Goal: Task Accomplishment & Management: Manage account settings

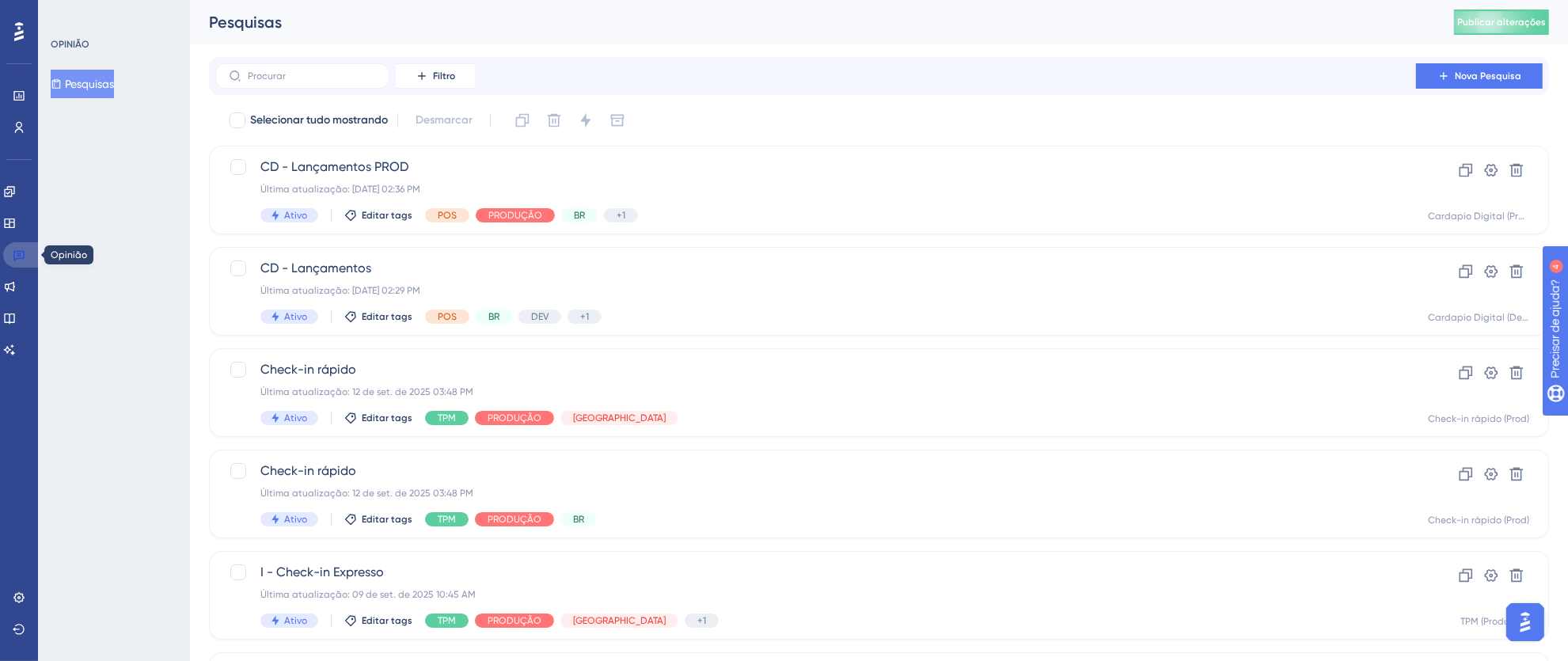
click at [21, 251] on icon at bounding box center [19, 255] width 11 height 10
click at [13, 254] on icon at bounding box center [20, 255] width 13 height 13
click at [25, 604] on link at bounding box center [20, 596] width 13 height 25
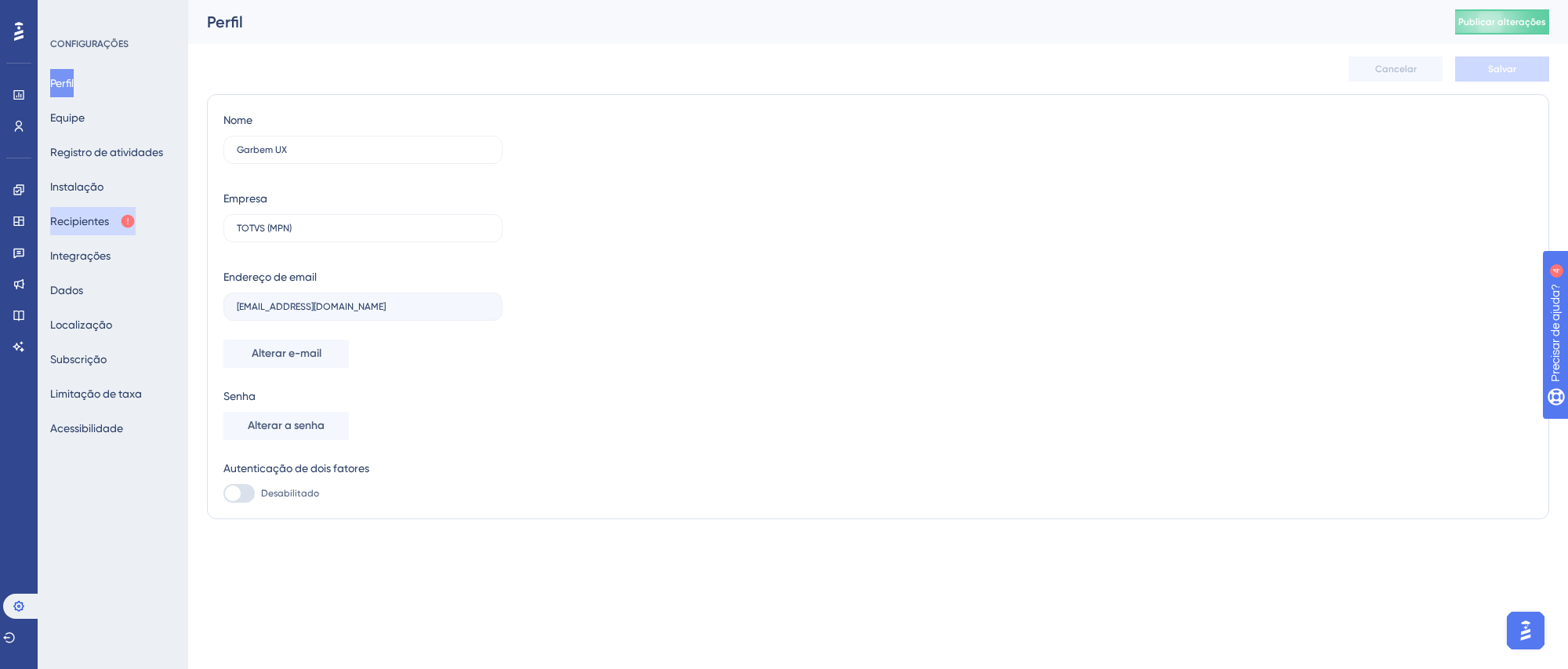
click at [94, 217] on font "Recipientes" at bounding box center [79, 221] width 58 height 13
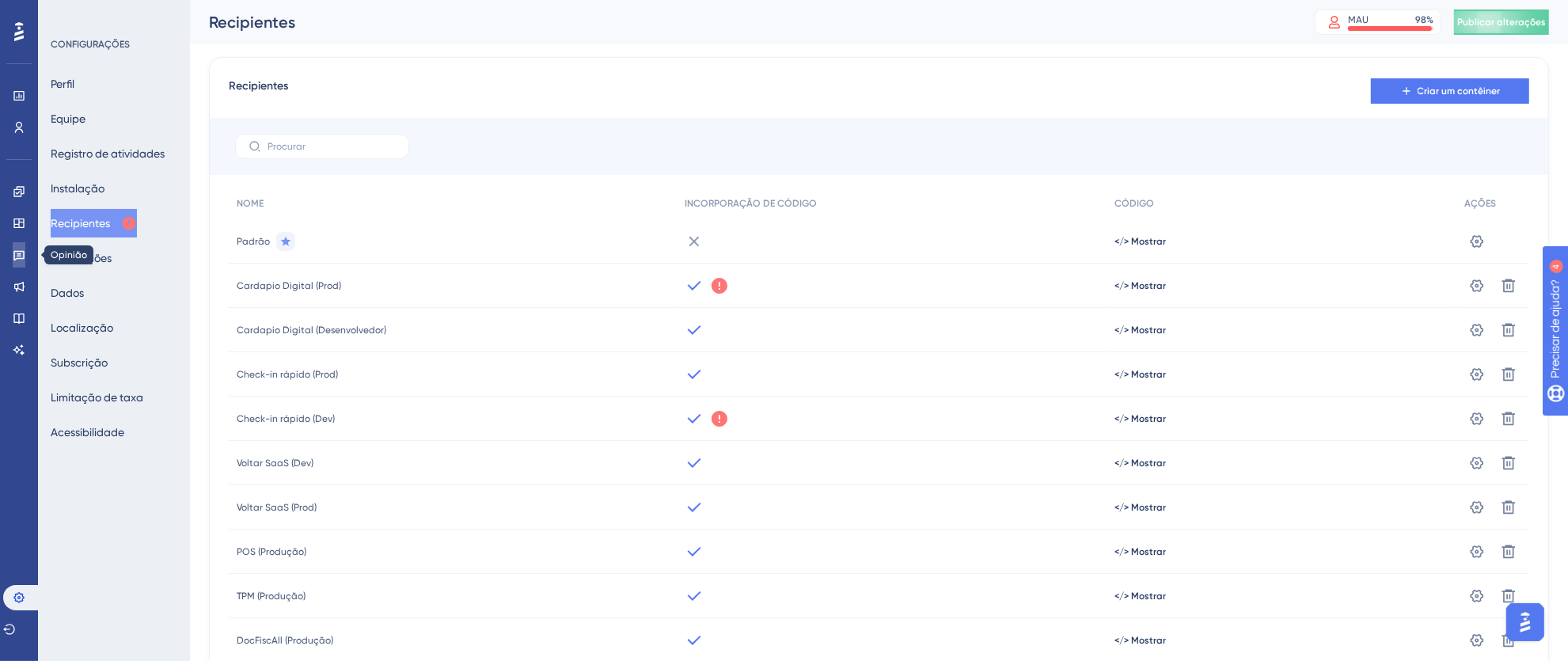
click at [15, 254] on icon at bounding box center [20, 255] width 13 height 13
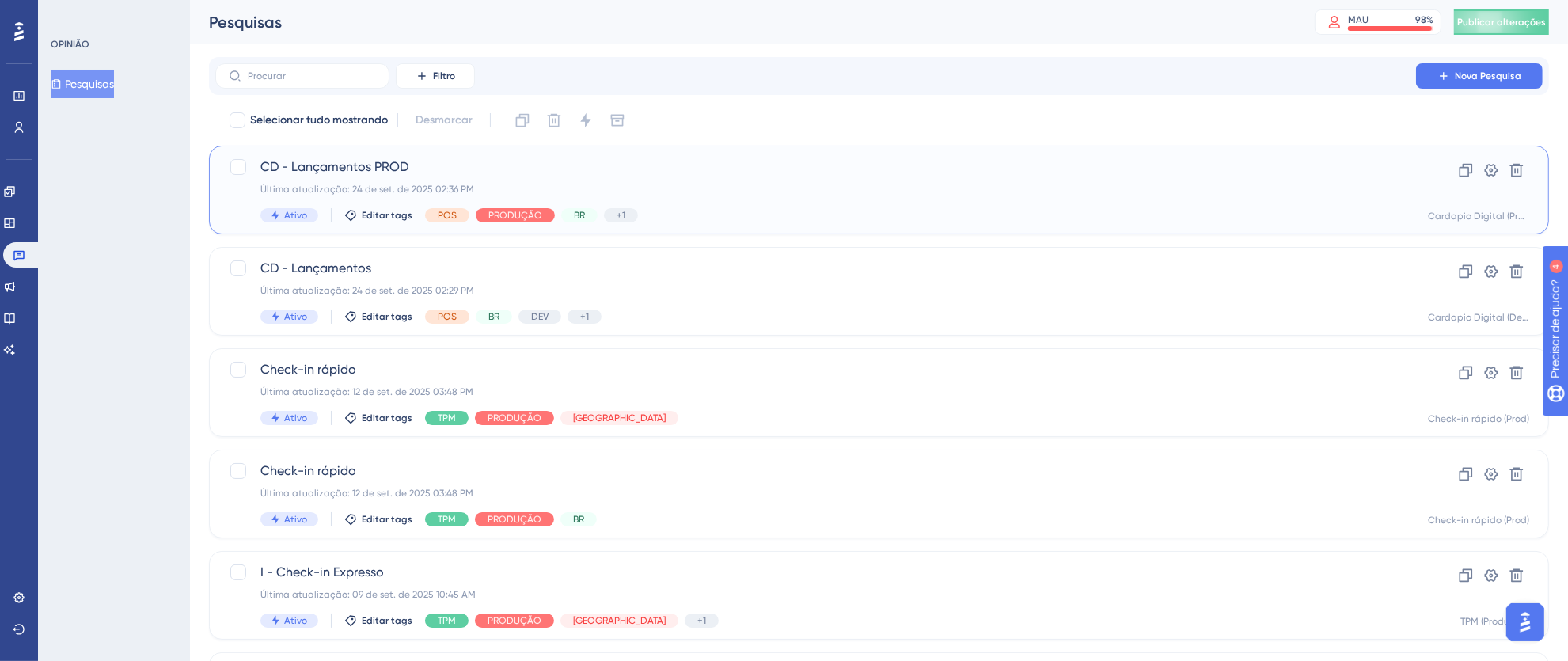
click at [833, 205] on div "CD - Lançamentos PROD Última atualização: 24 de set. de 2025 02:36 PM Ativo Edi…" at bounding box center [815, 189] width 1111 height 65
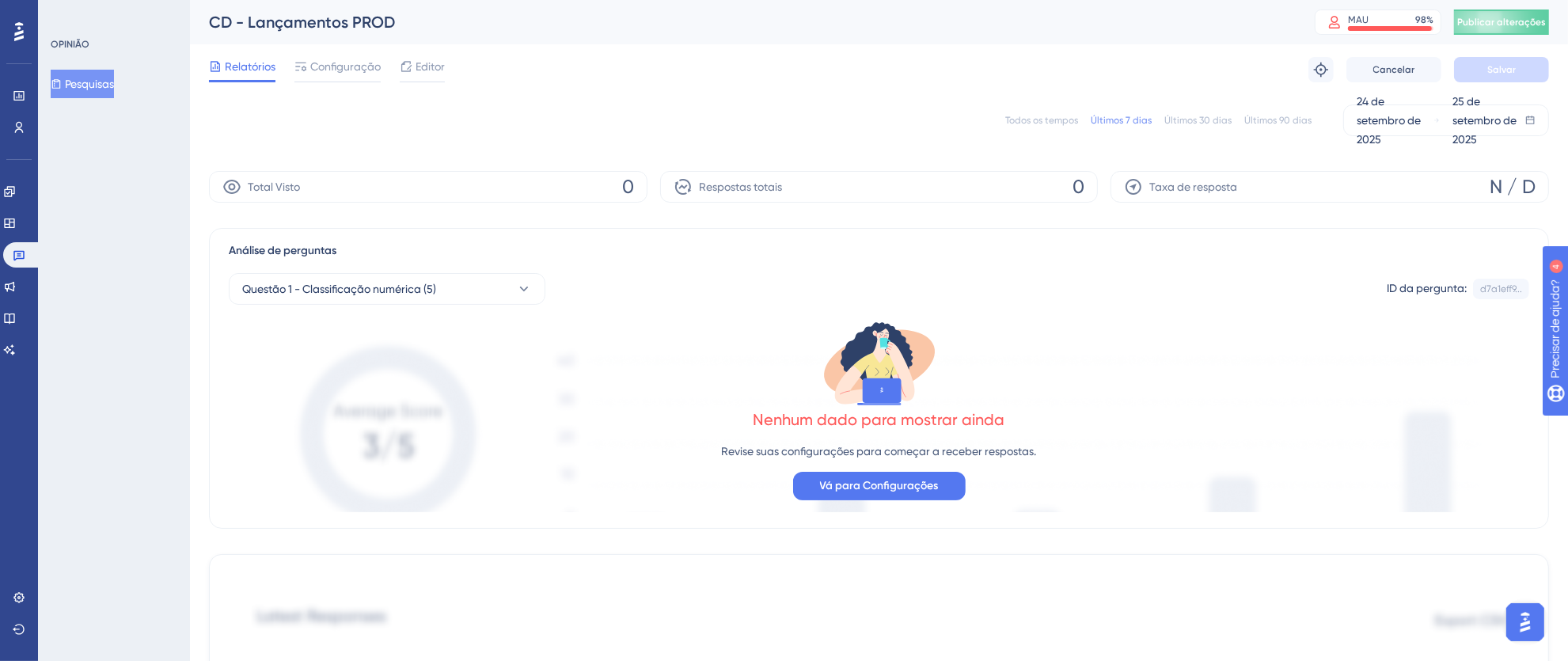
click at [1013, 100] on div "Todos os tempos Últimos 7 dias Últimos 30 dias Últimos 90 dias 24 de setembro d…" at bounding box center [878, 121] width 1341 height 50
click at [1033, 116] on font "Todos os tempos" at bounding box center [1042, 121] width 73 height 11
click at [26, 257] on link at bounding box center [22, 254] width 38 height 25
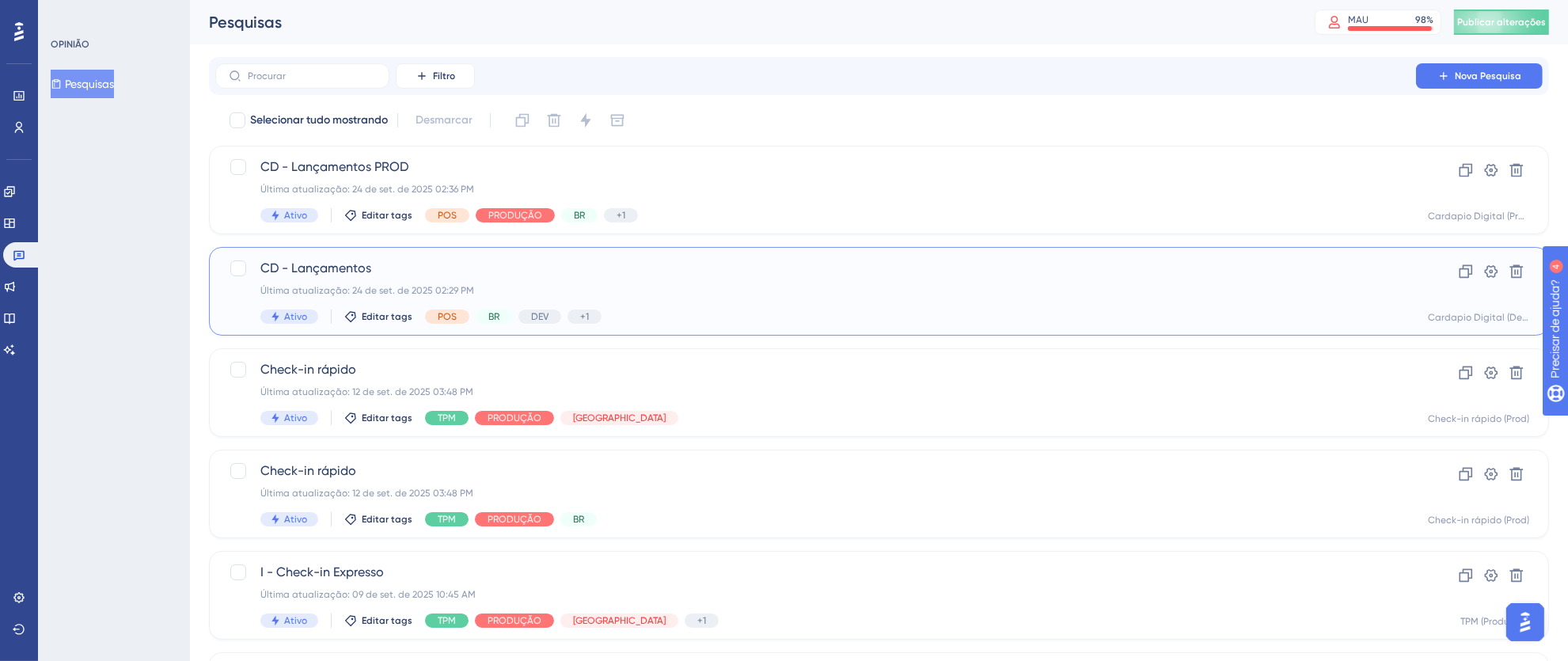
click at [807, 300] on div "CD - Lançamentos Última atualização: 24 de set. de 2025 02:29 PM Ativo Editar t…" at bounding box center [815, 291] width 1111 height 65
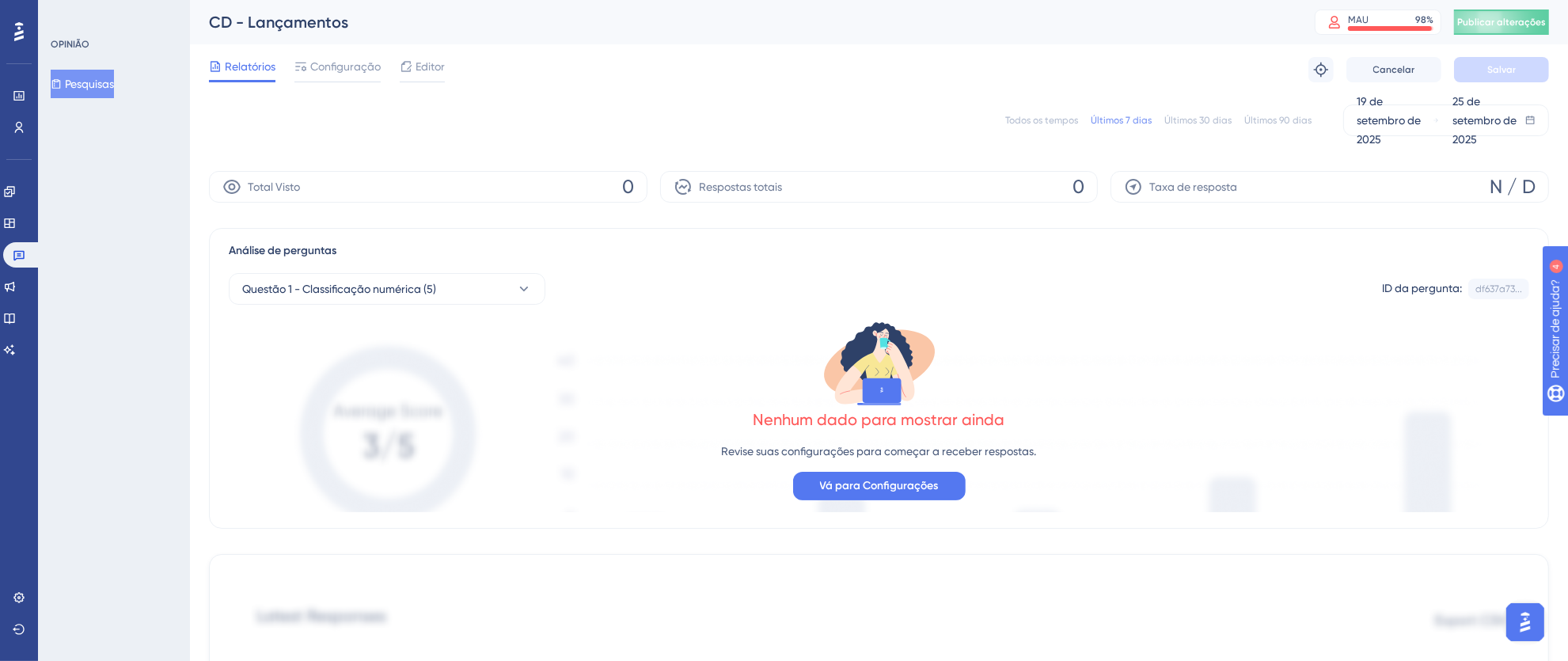
click at [1020, 118] on font "Todos os tempos" at bounding box center [1042, 121] width 73 height 11
click at [21, 588] on link at bounding box center [20, 596] width 13 height 25
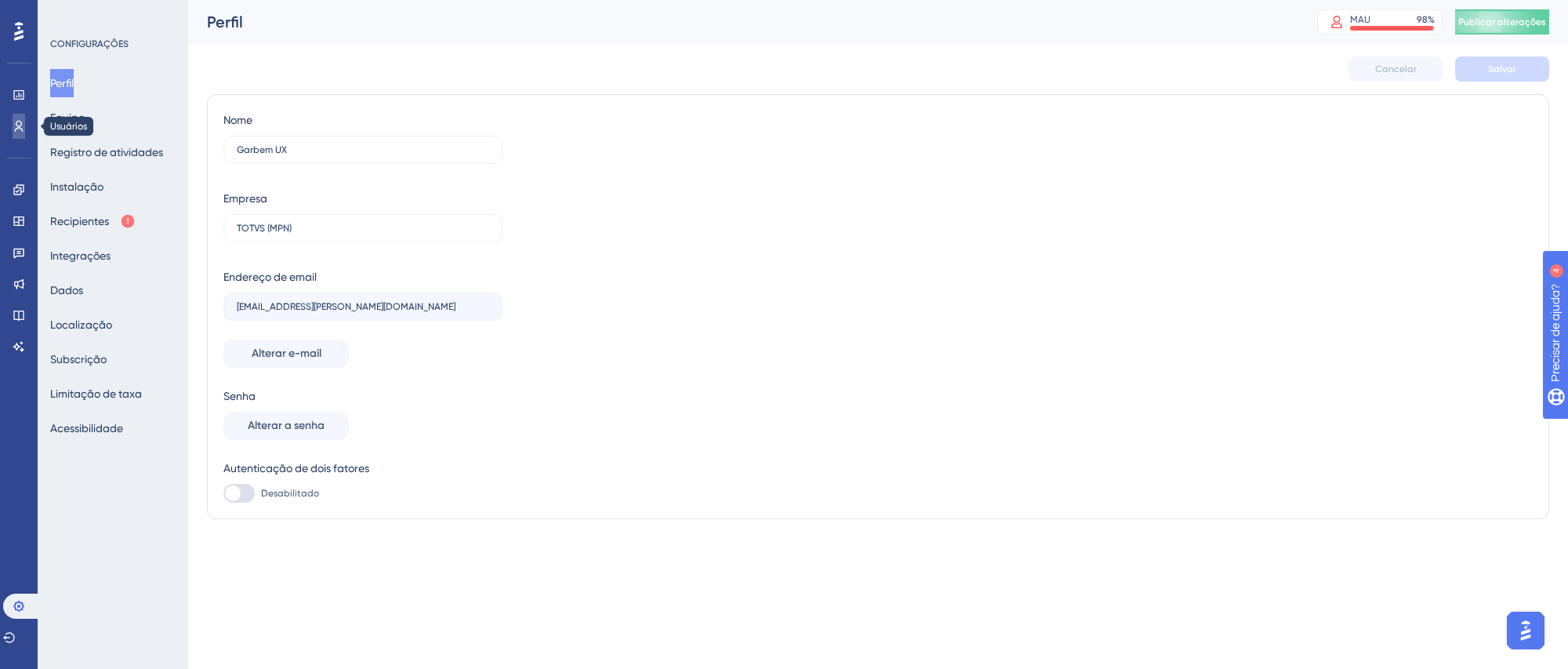
click at [19, 123] on icon at bounding box center [19, 126] width 13 height 13
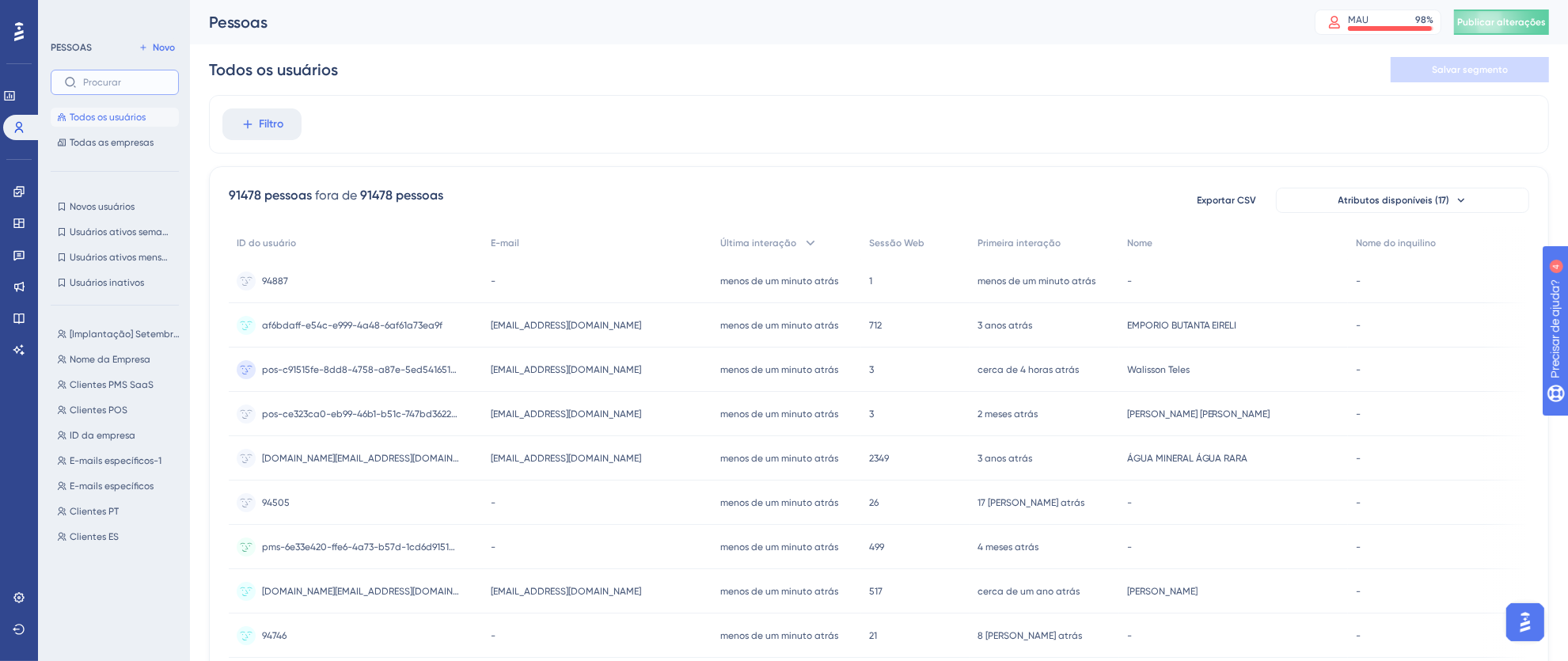
click at [126, 79] on input "text" at bounding box center [124, 82] width 82 height 11
paste input "pos-b745e30b-97ff-44ac-a13e-12fa2844ac81"
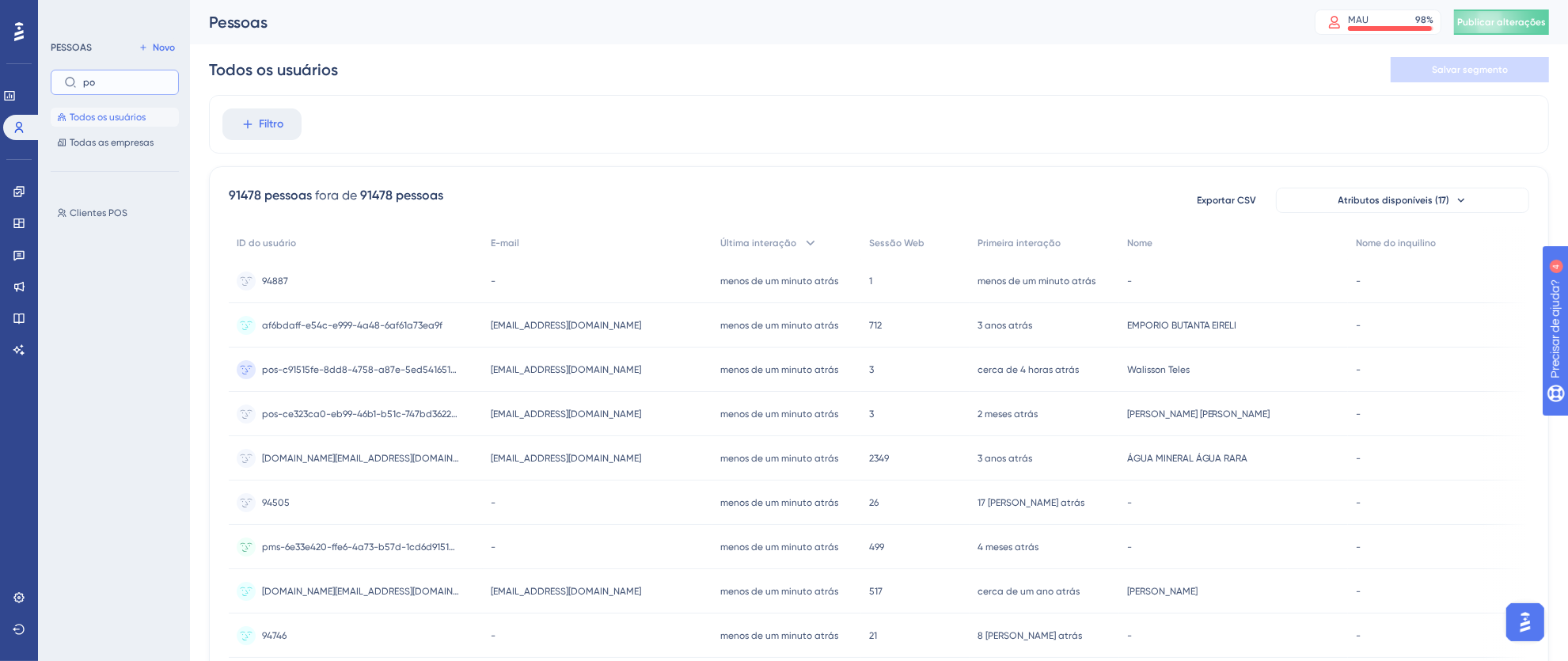
type input "p"
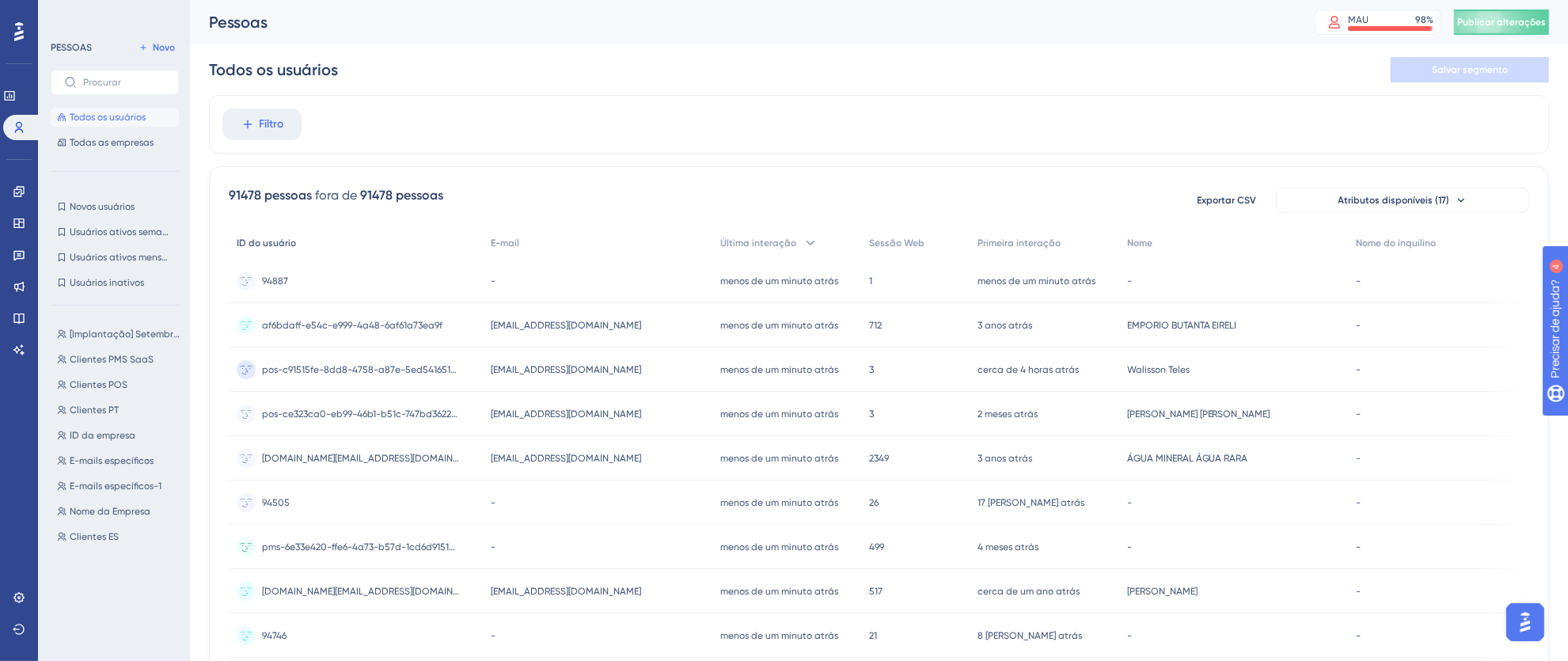
click at [260, 237] on font "ID do usuário" at bounding box center [266, 243] width 59 height 11
click at [263, 244] on font "ID do usuário" at bounding box center [266, 243] width 59 height 11
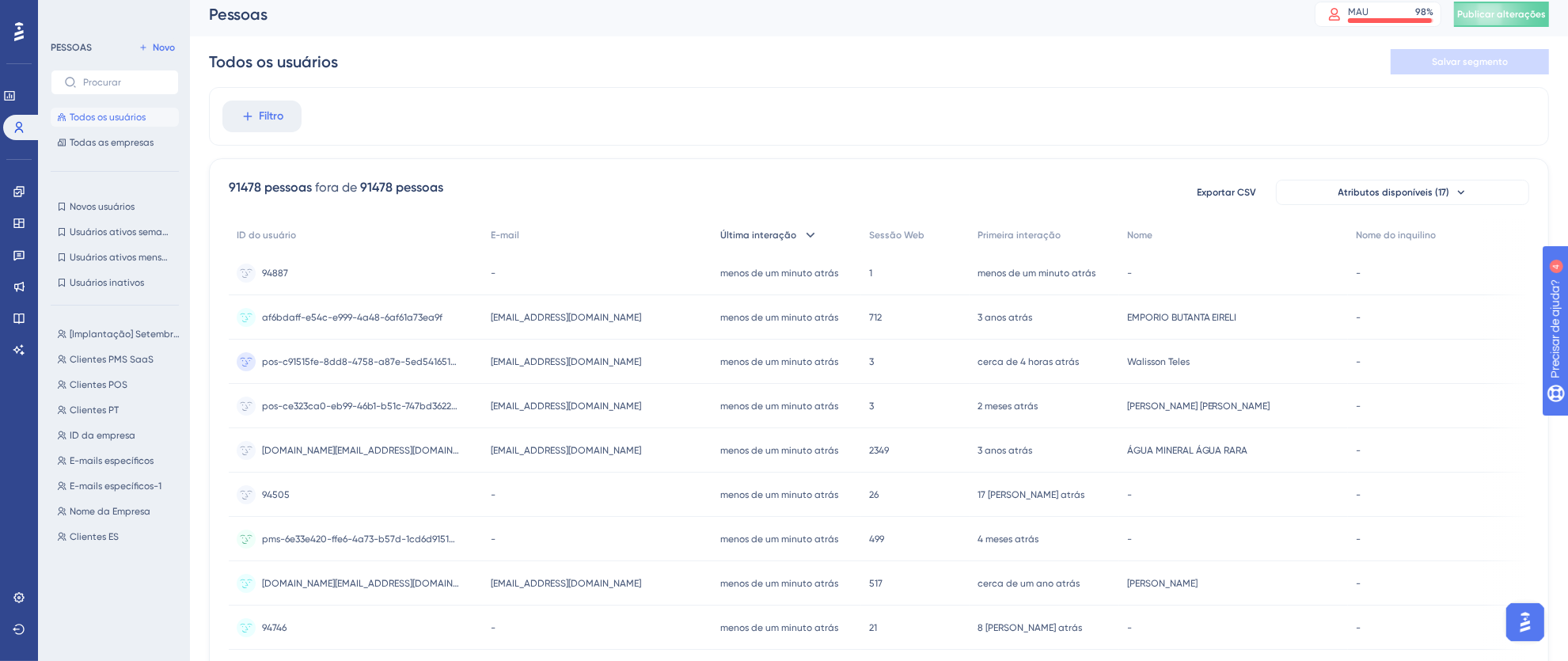
click at [819, 228] on icon at bounding box center [810, 235] width 16 height 16
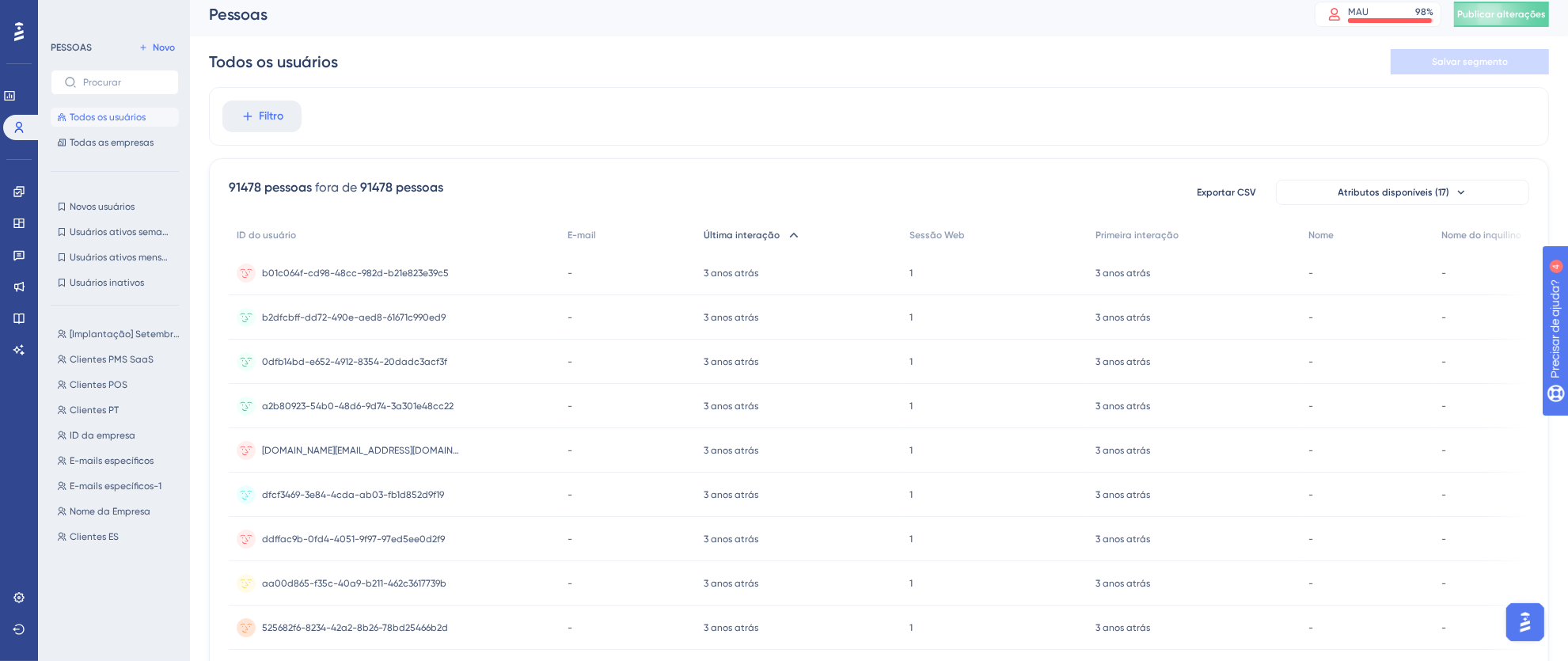
click at [766, 234] on font "Última interação" at bounding box center [741, 235] width 76 height 11
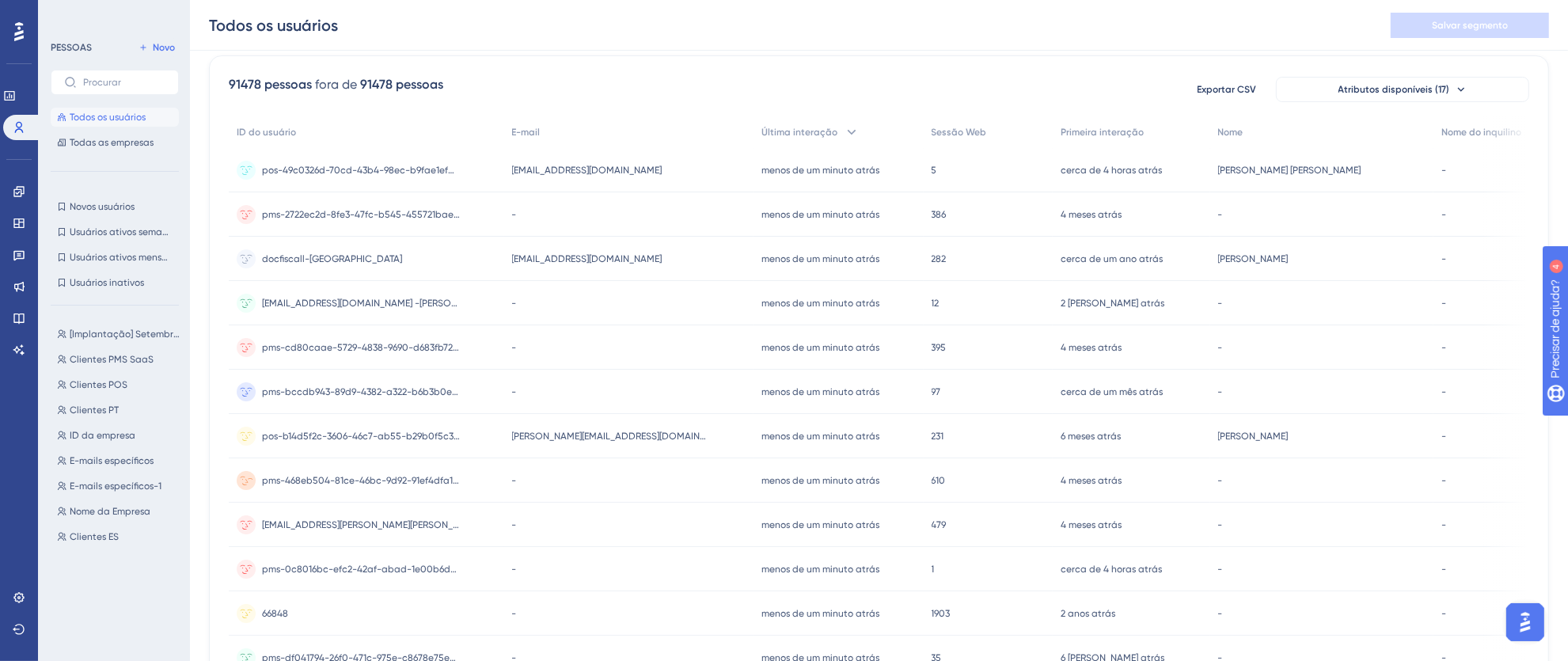
scroll to position [121, 0]
click at [790, 130] on font "Última interação" at bounding box center [799, 128] width 76 height 11
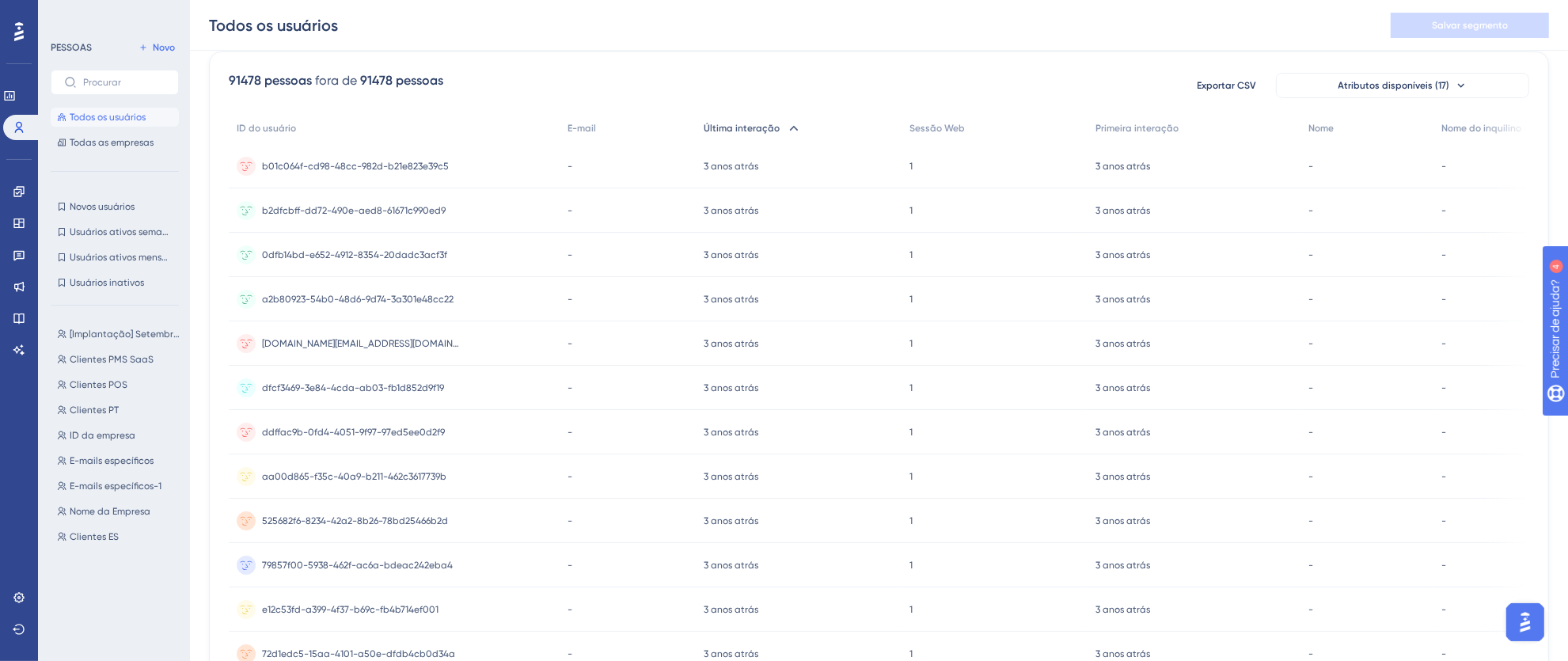
click at [752, 124] on font "Última interação" at bounding box center [741, 128] width 76 height 11
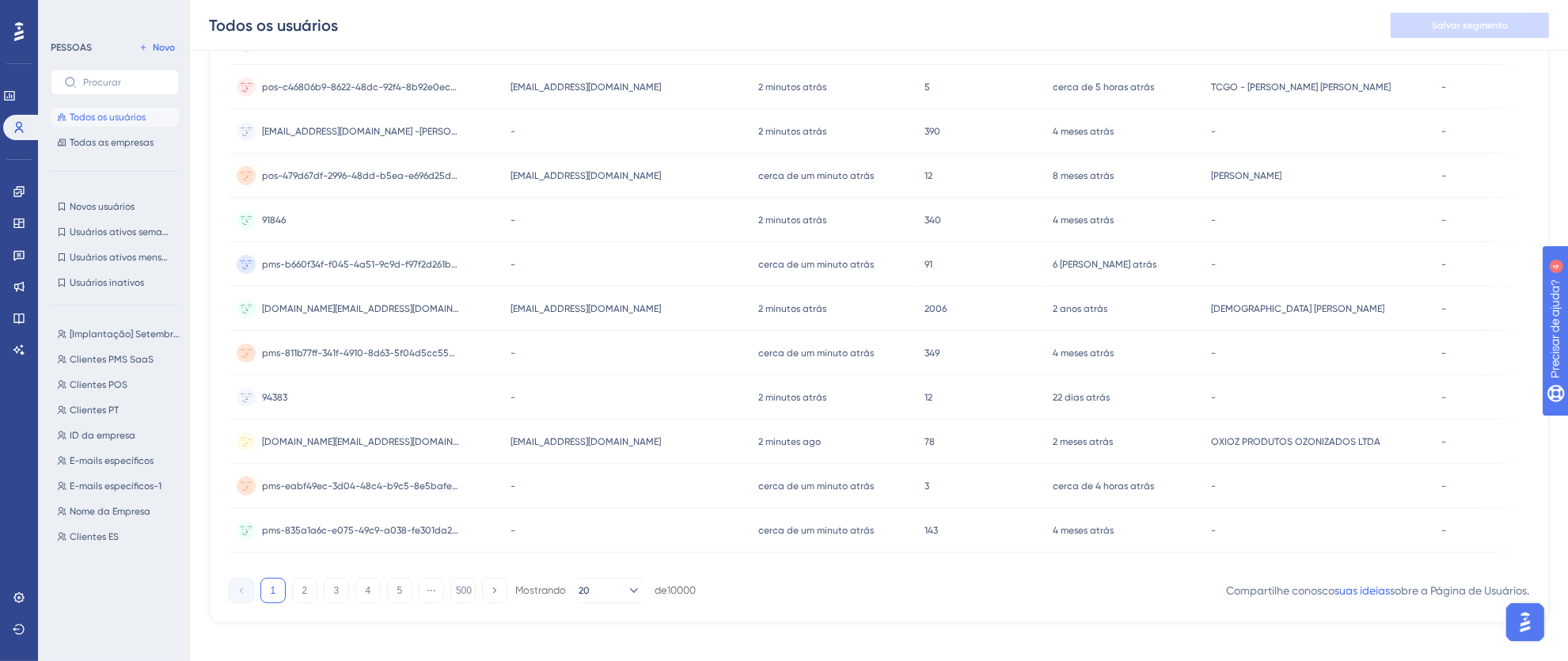
scroll to position [599, 0]
click at [302, 595] on font "2" at bounding box center [305, 590] width 6 height 11
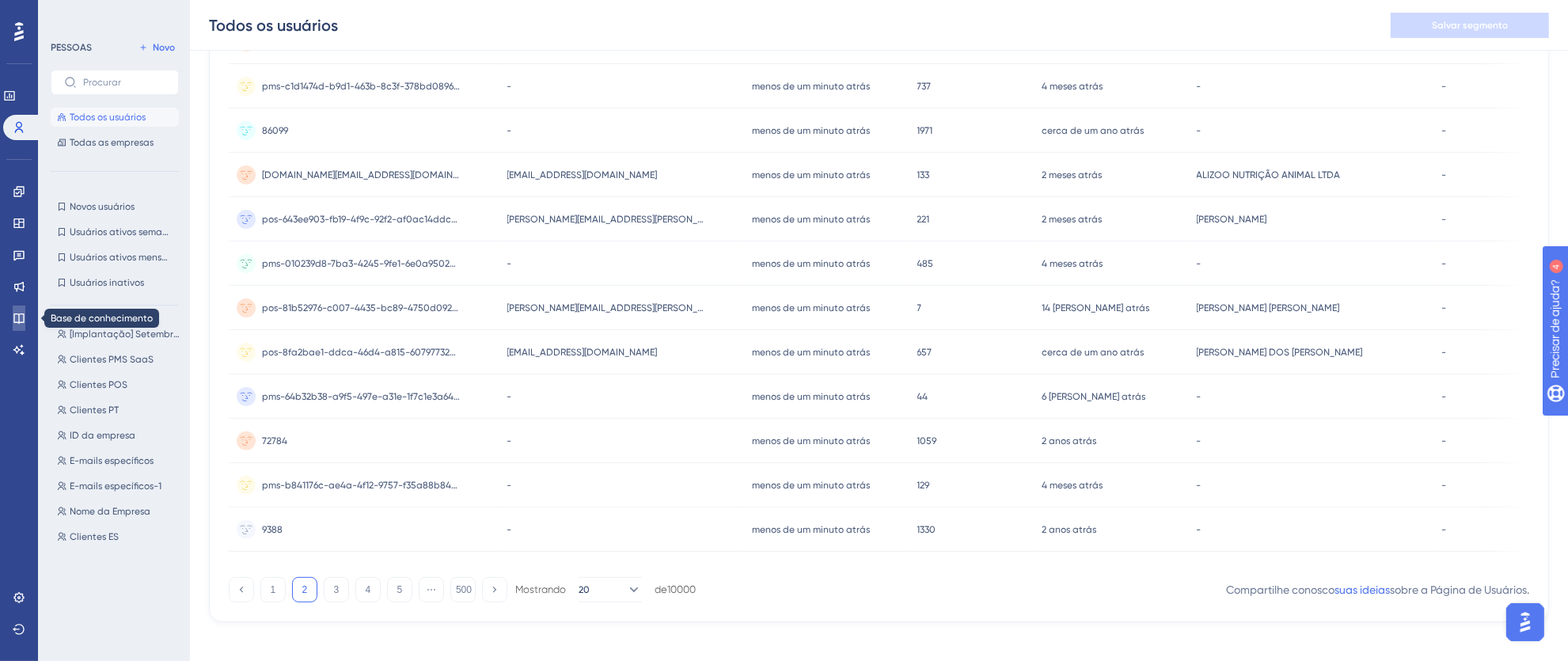
click at [17, 306] on link at bounding box center [20, 318] width 13 height 25
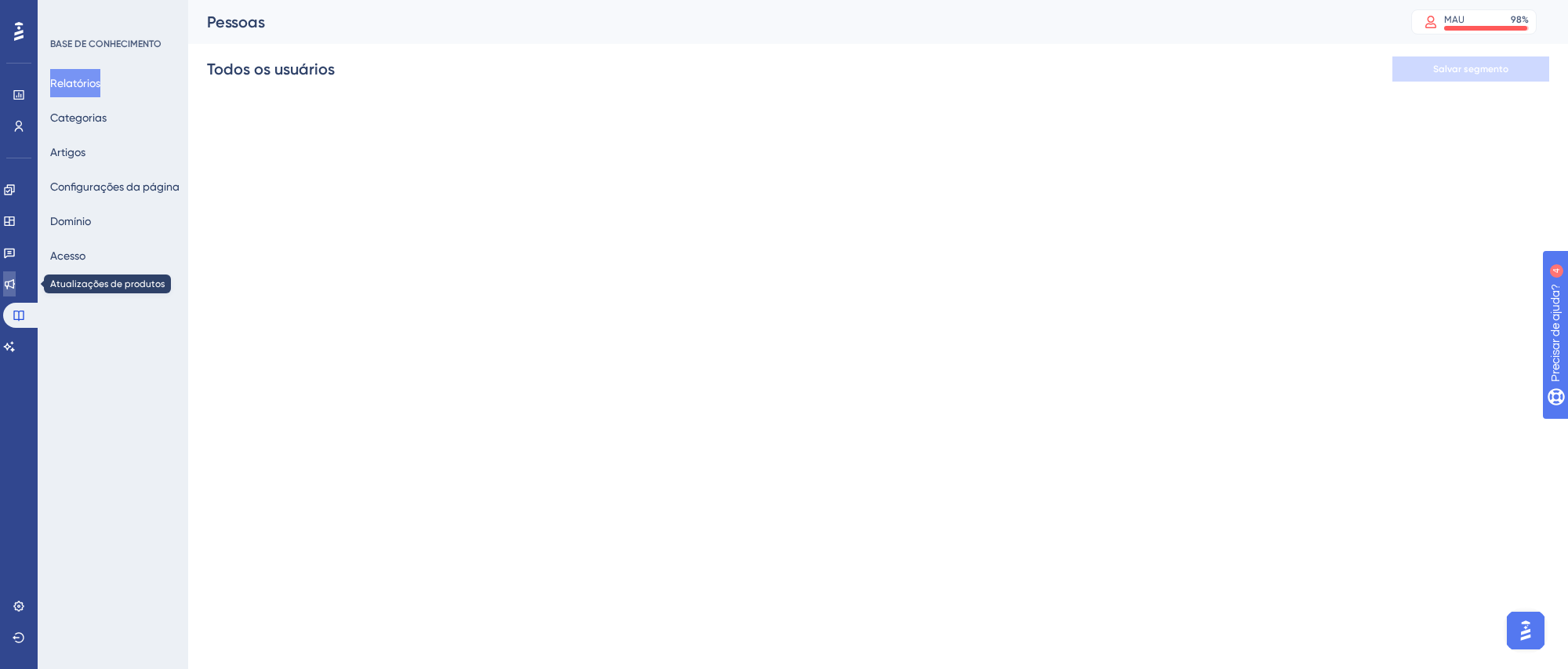
click at [15, 287] on icon at bounding box center [9, 284] width 10 height 10
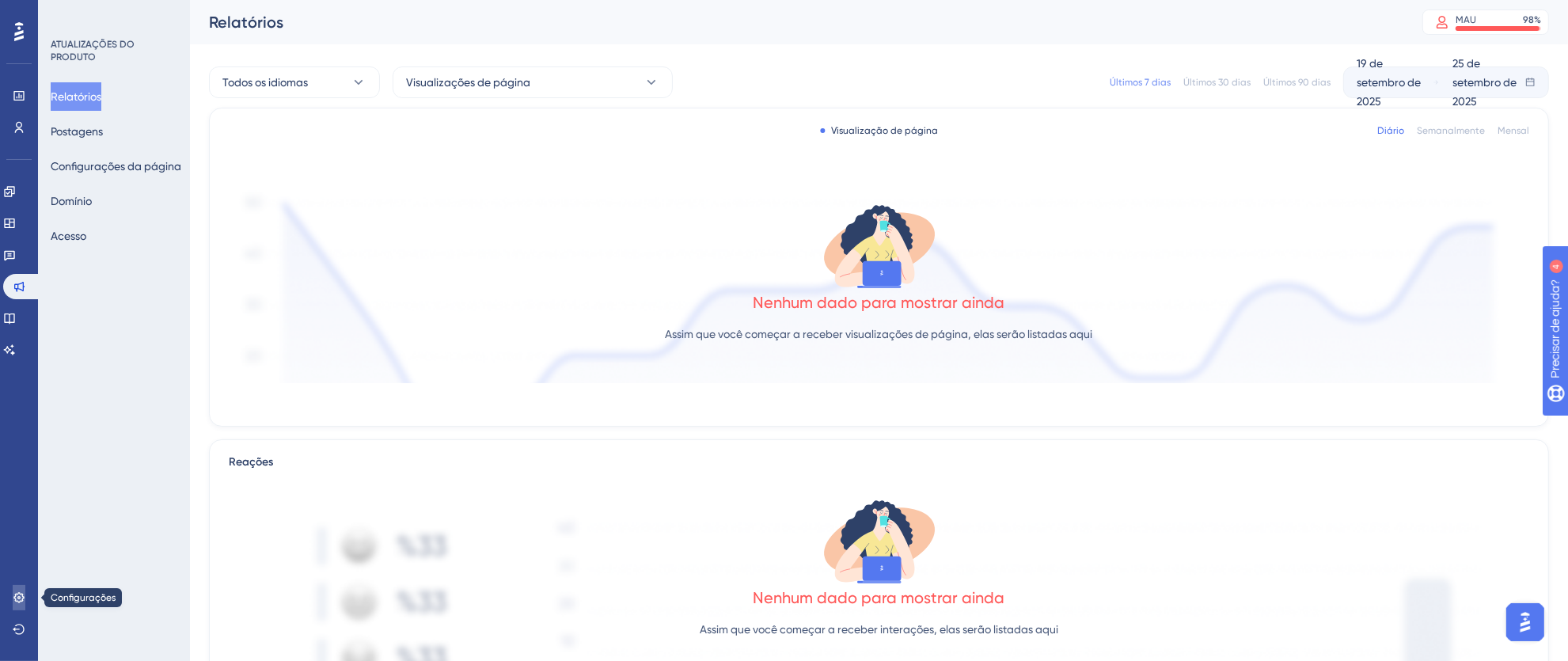
click at [13, 600] on icon at bounding box center [20, 597] width 13 height 13
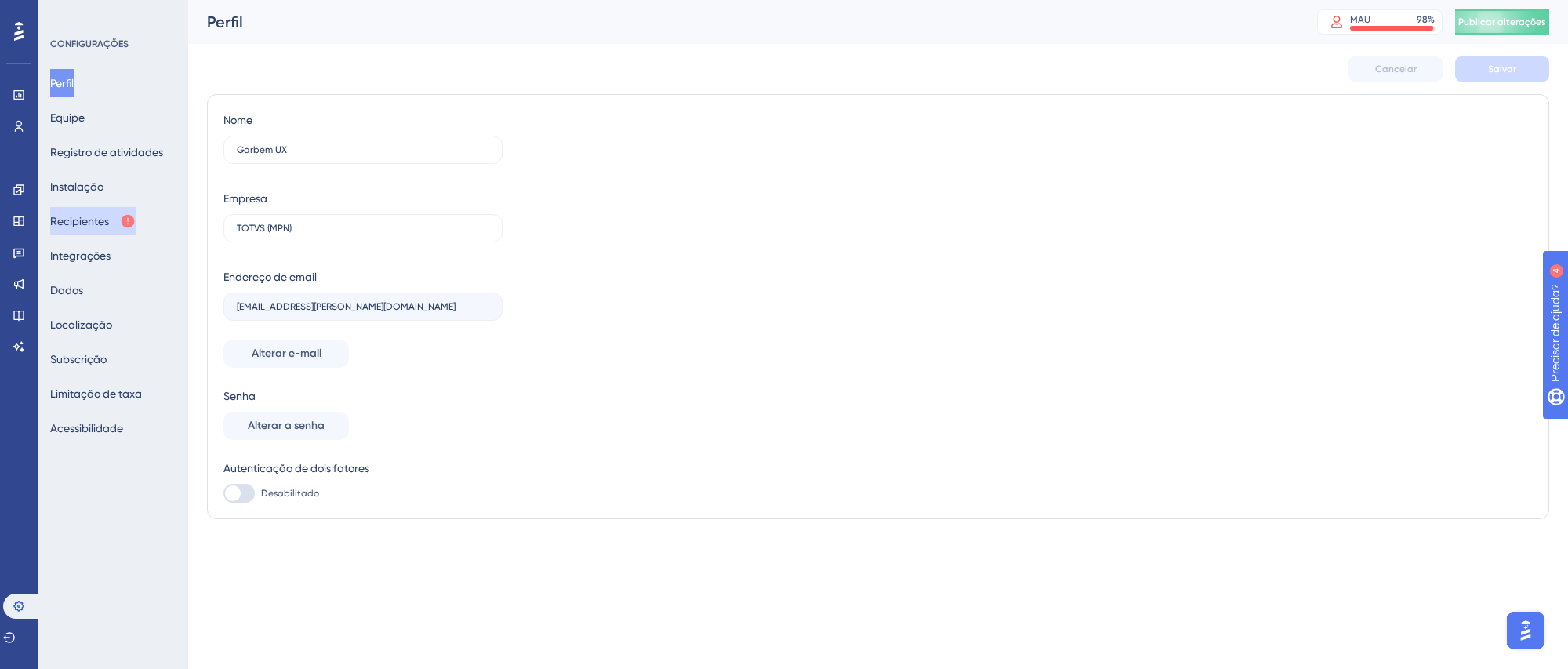
click at [64, 223] on font "Recipientes" at bounding box center [79, 221] width 58 height 13
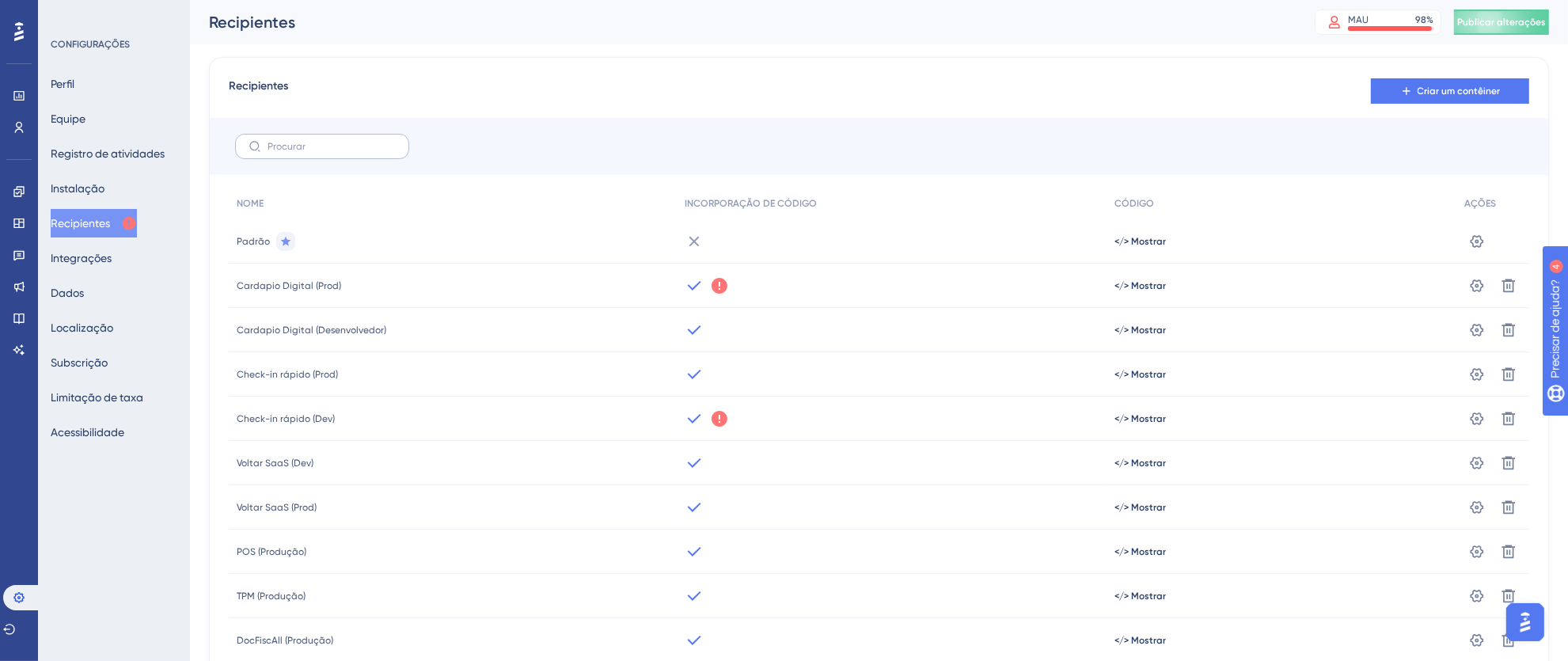
click at [323, 140] on label at bounding box center [322, 146] width 174 height 25
click at [323, 141] on input "text" at bounding box center [331, 147] width 128 height 11
click at [15, 126] on icon at bounding box center [20, 127] width 13 height 13
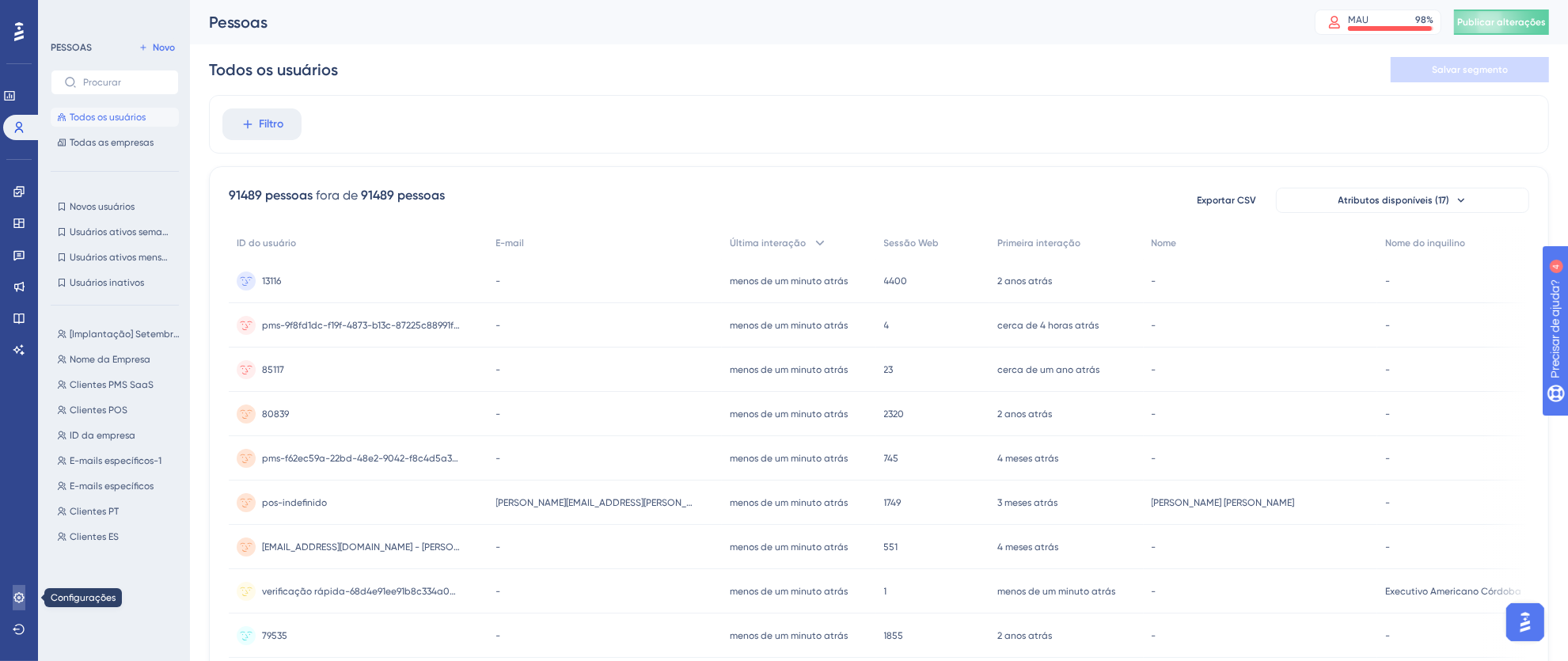
click at [23, 591] on icon at bounding box center [20, 597] width 13 height 13
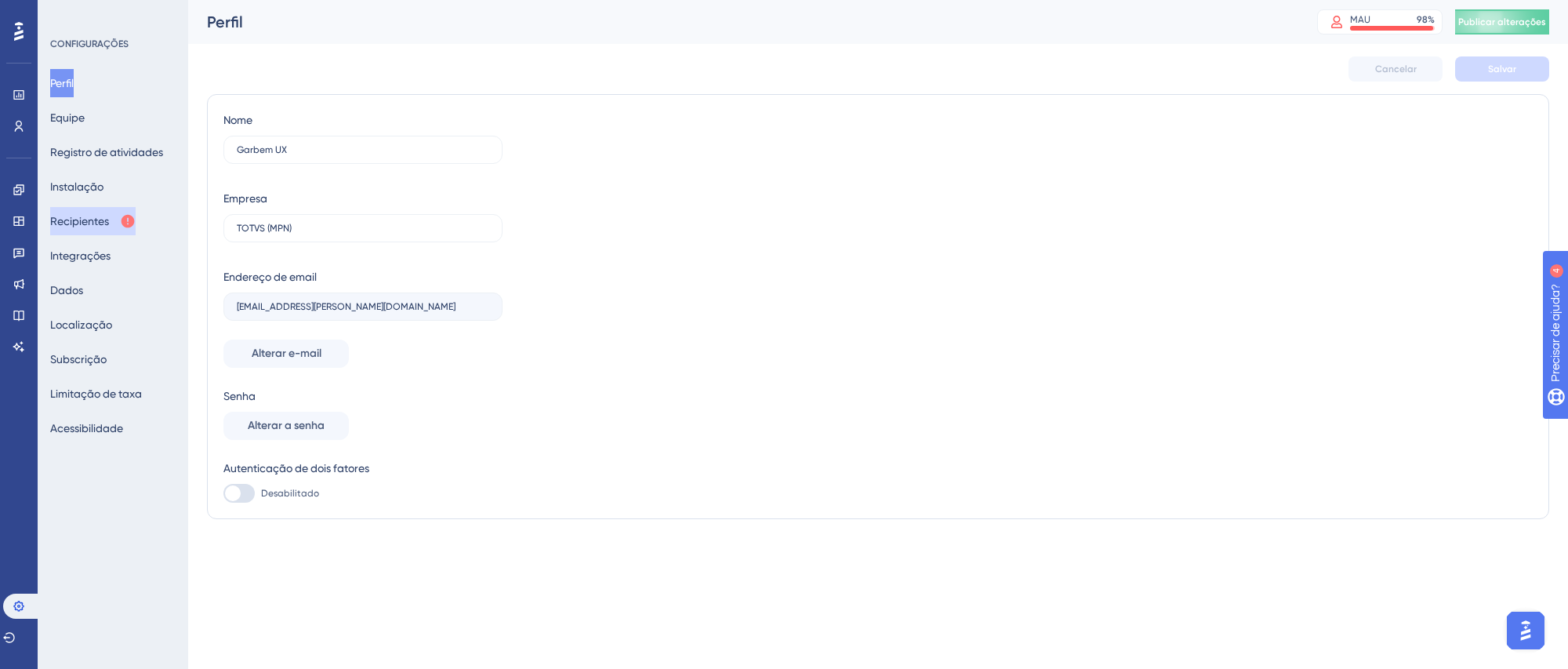
click at [87, 221] on font "Recipientes" at bounding box center [79, 221] width 58 height 13
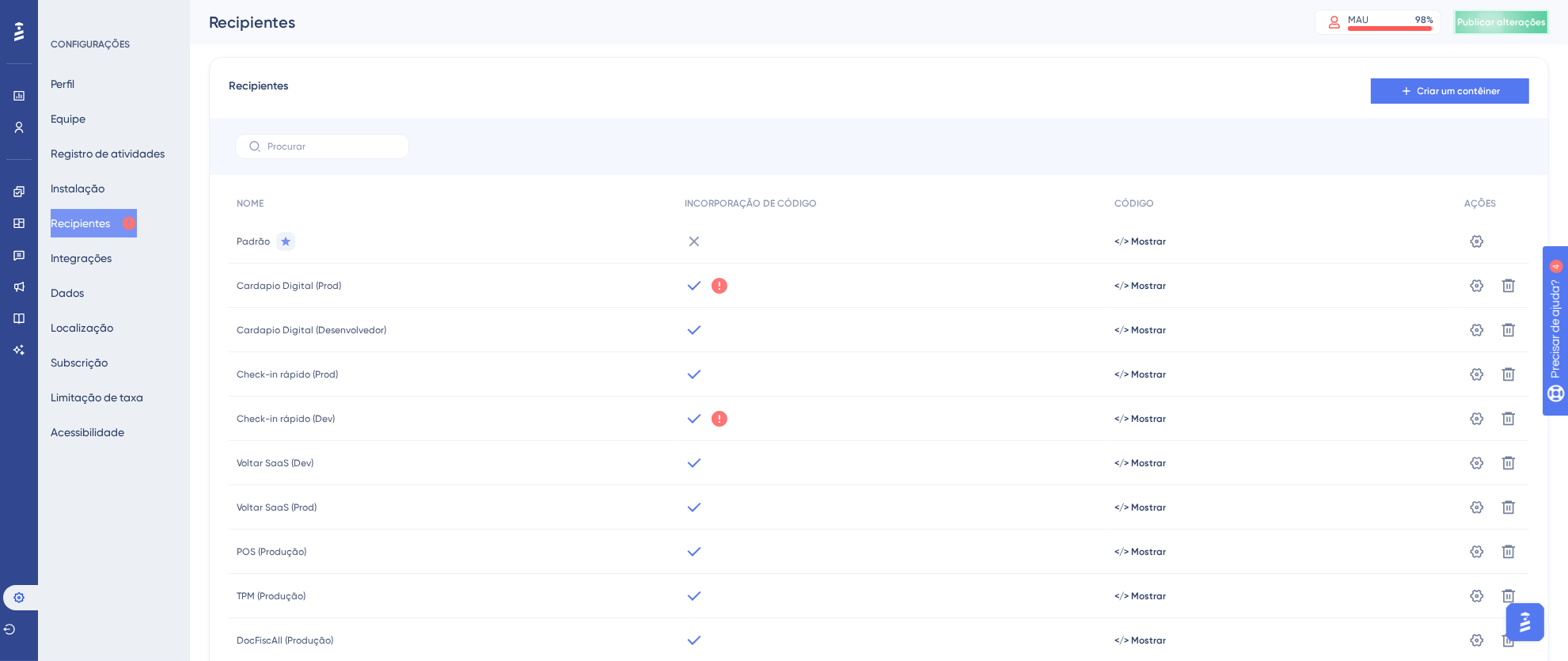
click at [1541, 23] on button "Publicar alterações" at bounding box center [1503, 22] width 95 height 25
click at [495, 25] on icon at bounding box center [490, 29] width 16 height 16
click at [13, 322] on icon at bounding box center [20, 318] width 13 height 13
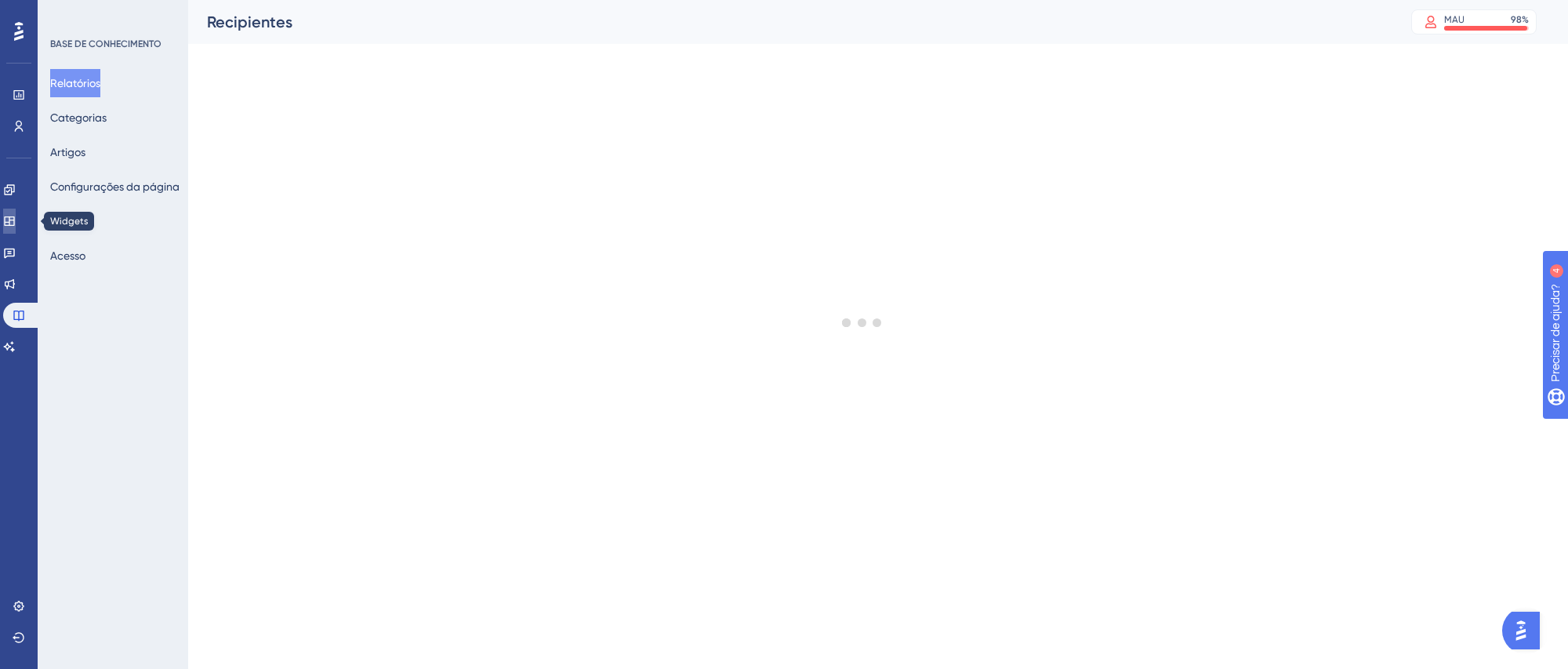
click at [16, 215] on icon at bounding box center [9, 221] width 13 height 13
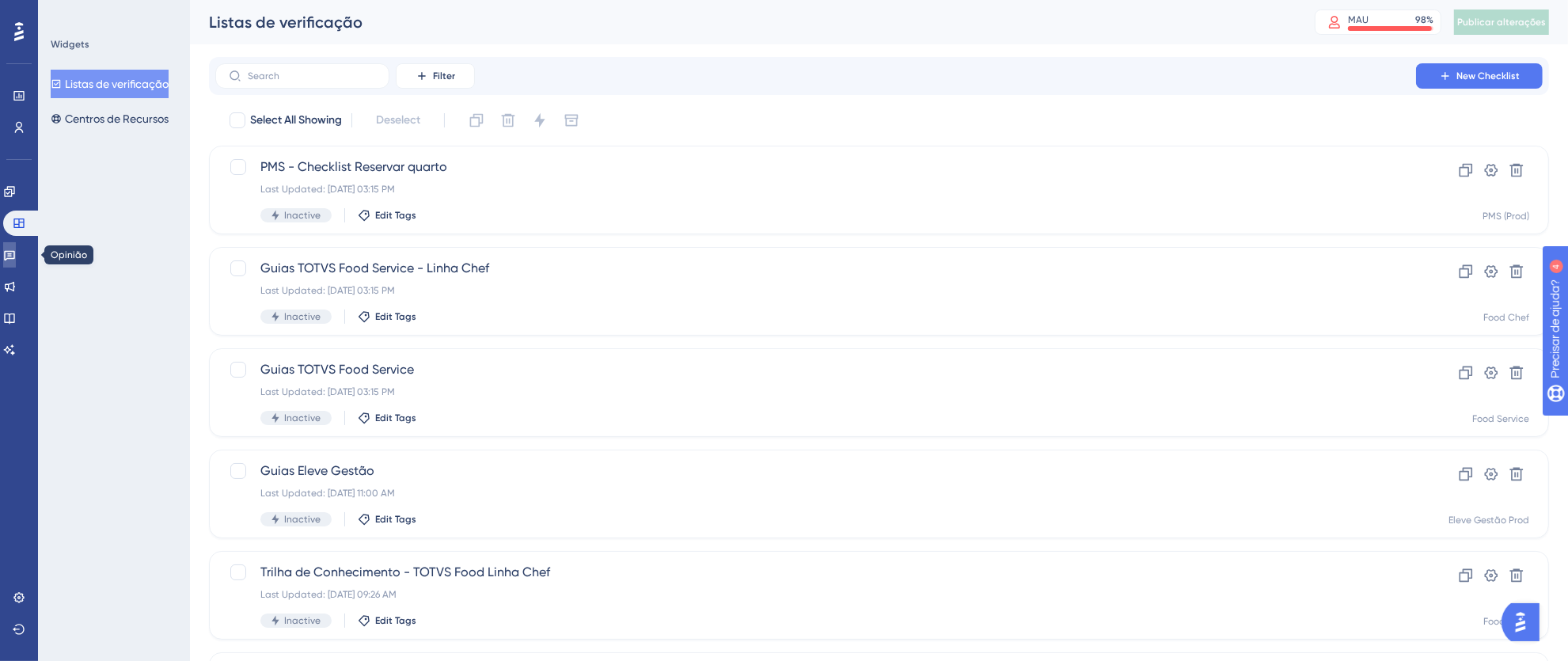
click at [16, 256] on icon at bounding box center [9, 255] width 13 height 13
